Goal: Task Accomplishment & Management: Use online tool/utility

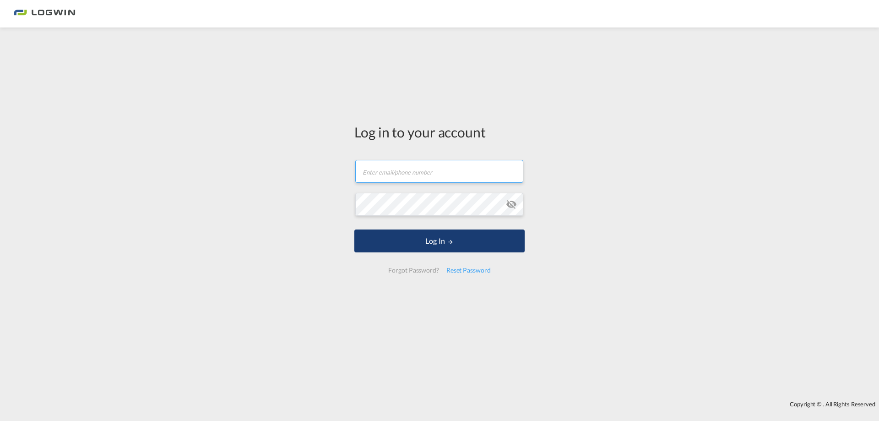
type input "[EMAIL_ADDRESS][DOMAIN_NAME]"
click at [461, 241] on button "Log In" at bounding box center [440, 240] width 170 height 23
